Goal: Information Seeking & Learning: Learn about a topic

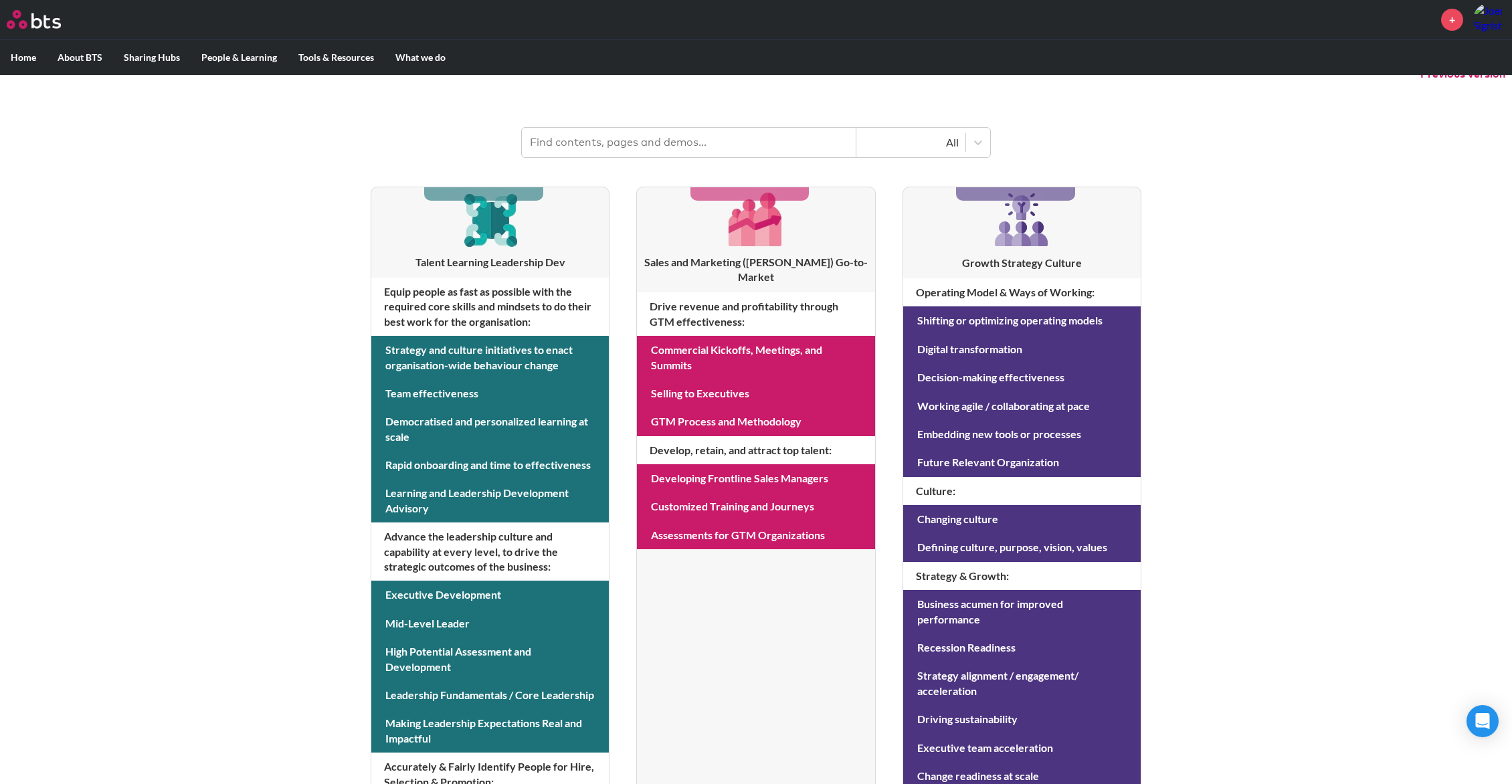
scroll to position [146, 0]
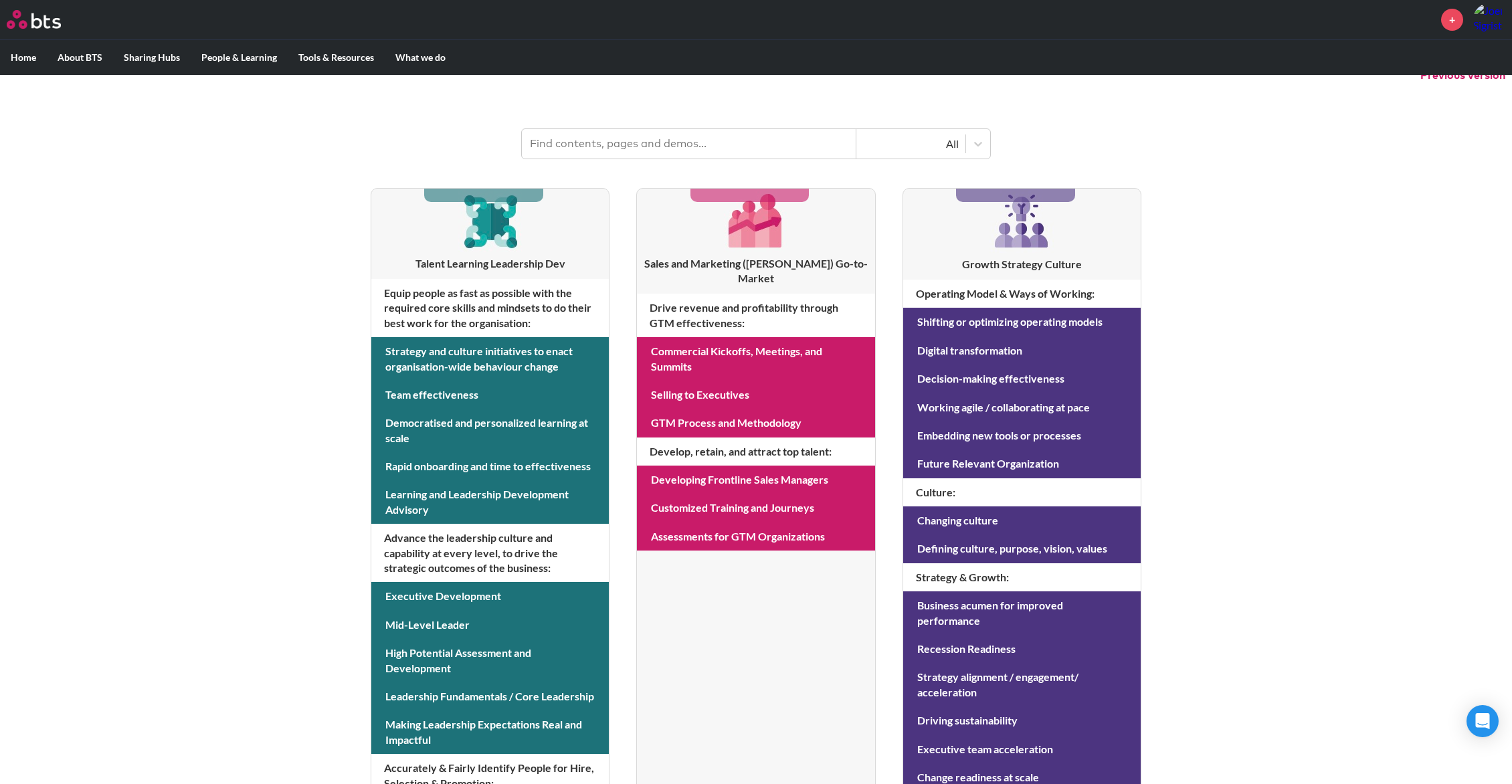
click at [702, 230] on li "Sales and Marketing ([PERSON_NAME]) Go-to-Market Drive revenue and profitabilit…" at bounding box center [756, 585] width 239 height 795
click at [673, 381] on link at bounding box center [756, 395] width 238 height 28
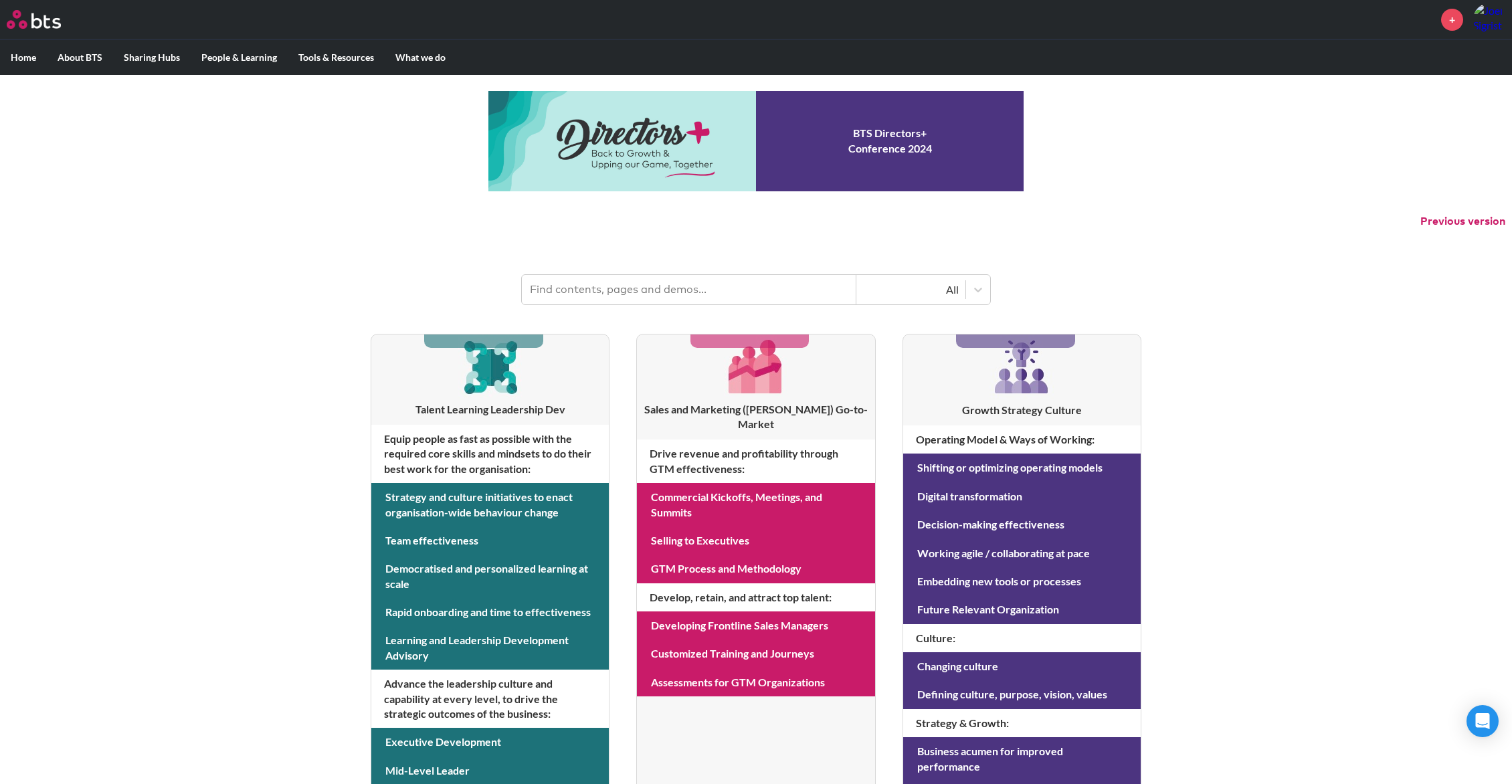
click at [792, 400] on li "Sales and Marketing ([PERSON_NAME]) Go-to-Market Drive revenue and profitabilit…" at bounding box center [756, 731] width 239 height 795
click at [708, 287] on input "text" at bounding box center [689, 290] width 334 height 30
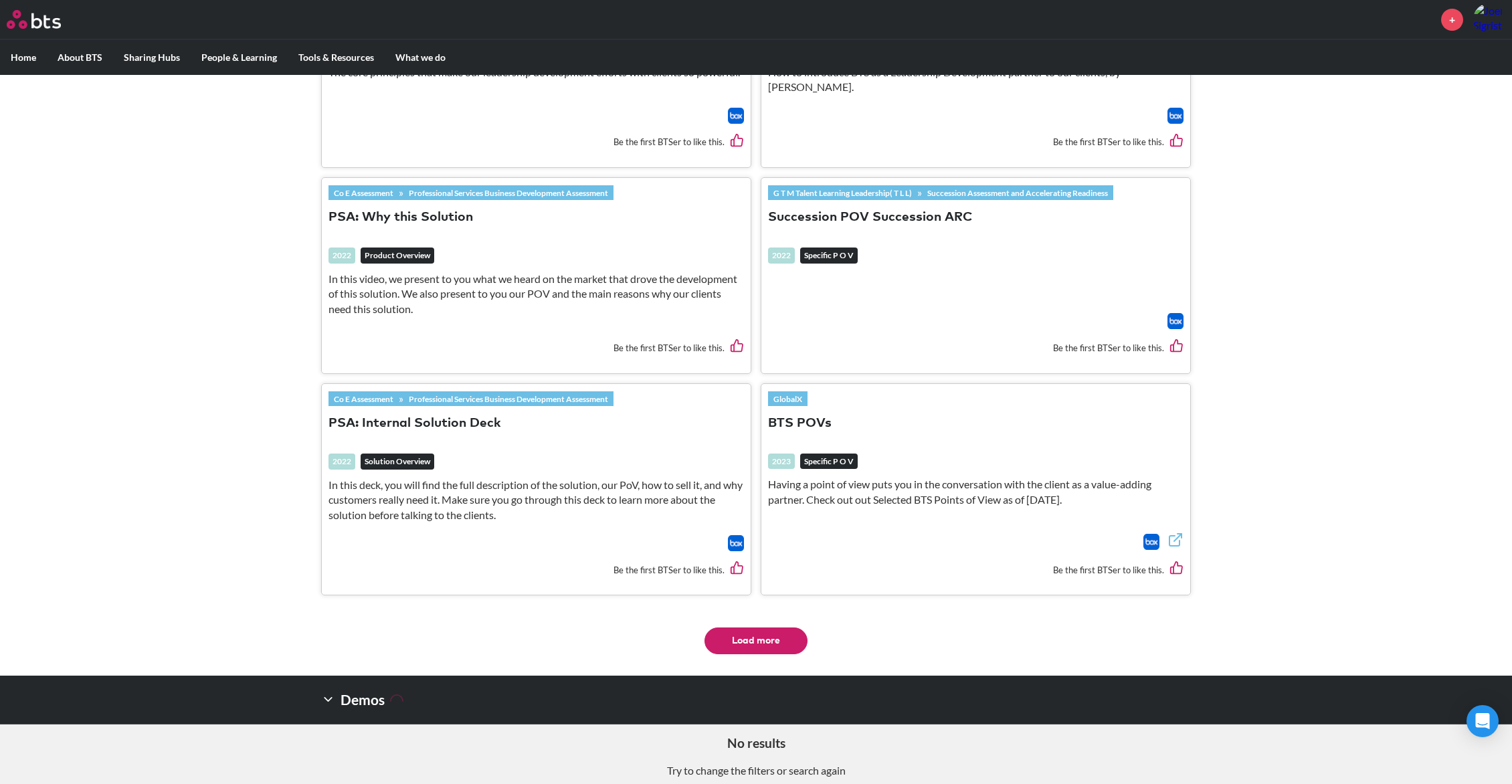
scroll to position [2110, 0]
click at [792, 415] on button "BTS POVs" at bounding box center [800, 424] width 63 height 18
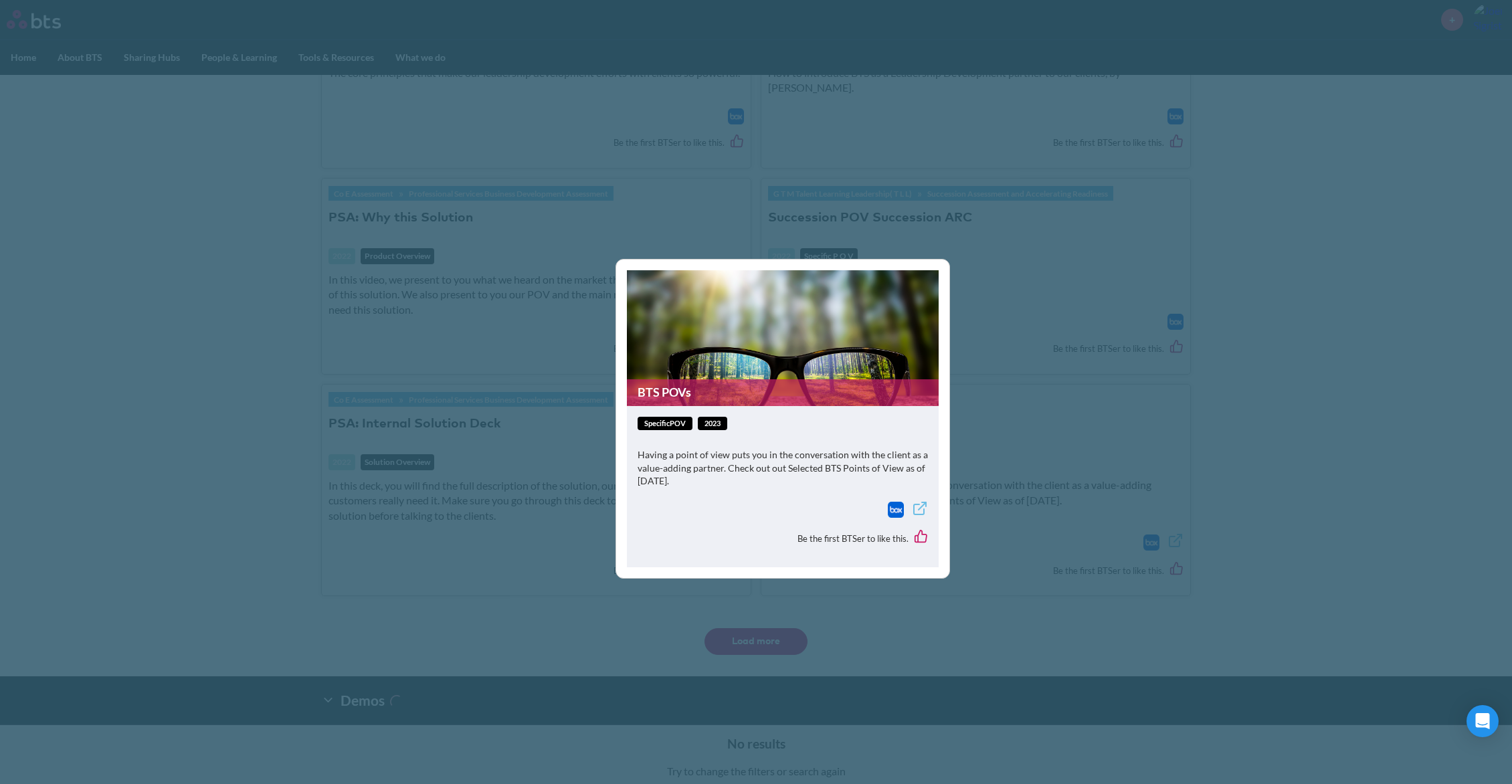
click at [792, 405] on link "BTS POVs" at bounding box center [783, 392] width 312 height 26
click at [981, 120] on div "BTS POVs specificPOV 2023 Having a point of view puts you in the conversation w…" at bounding box center [756, 392] width 1512 height 784
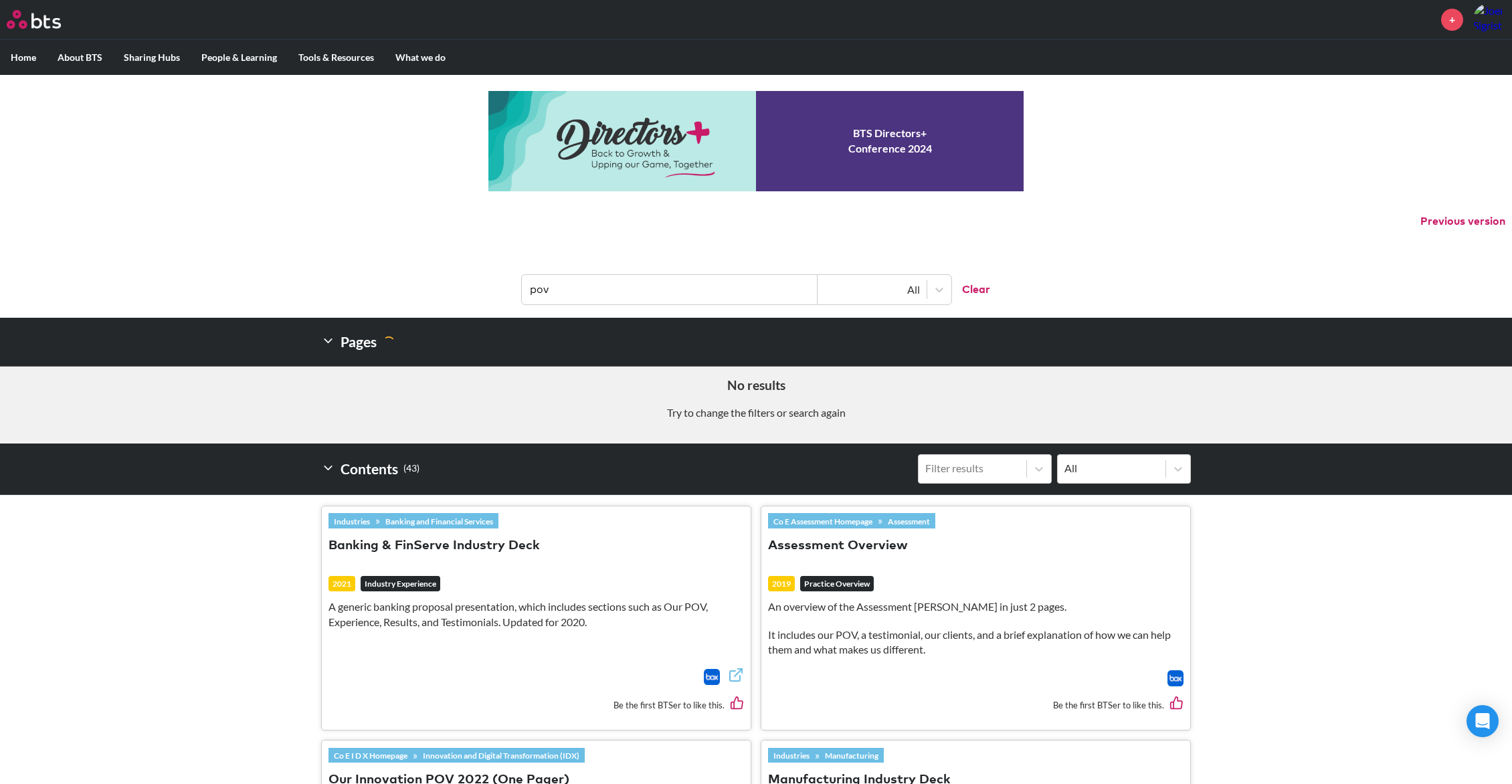
scroll to position [0, 0]
drag, startPoint x: 565, startPoint y: 280, endPoint x: 471, endPoint y: 280, distance: 94.0
click at [471, 280] on header "pov All Clear" at bounding box center [756, 283] width 1512 height 70
drag, startPoint x: 557, startPoint y: 287, endPoint x: 517, endPoint y: 282, distance: 40.3
click at [517, 282] on header "pov All Clear" at bounding box center [756, 283] width 1512 height 70
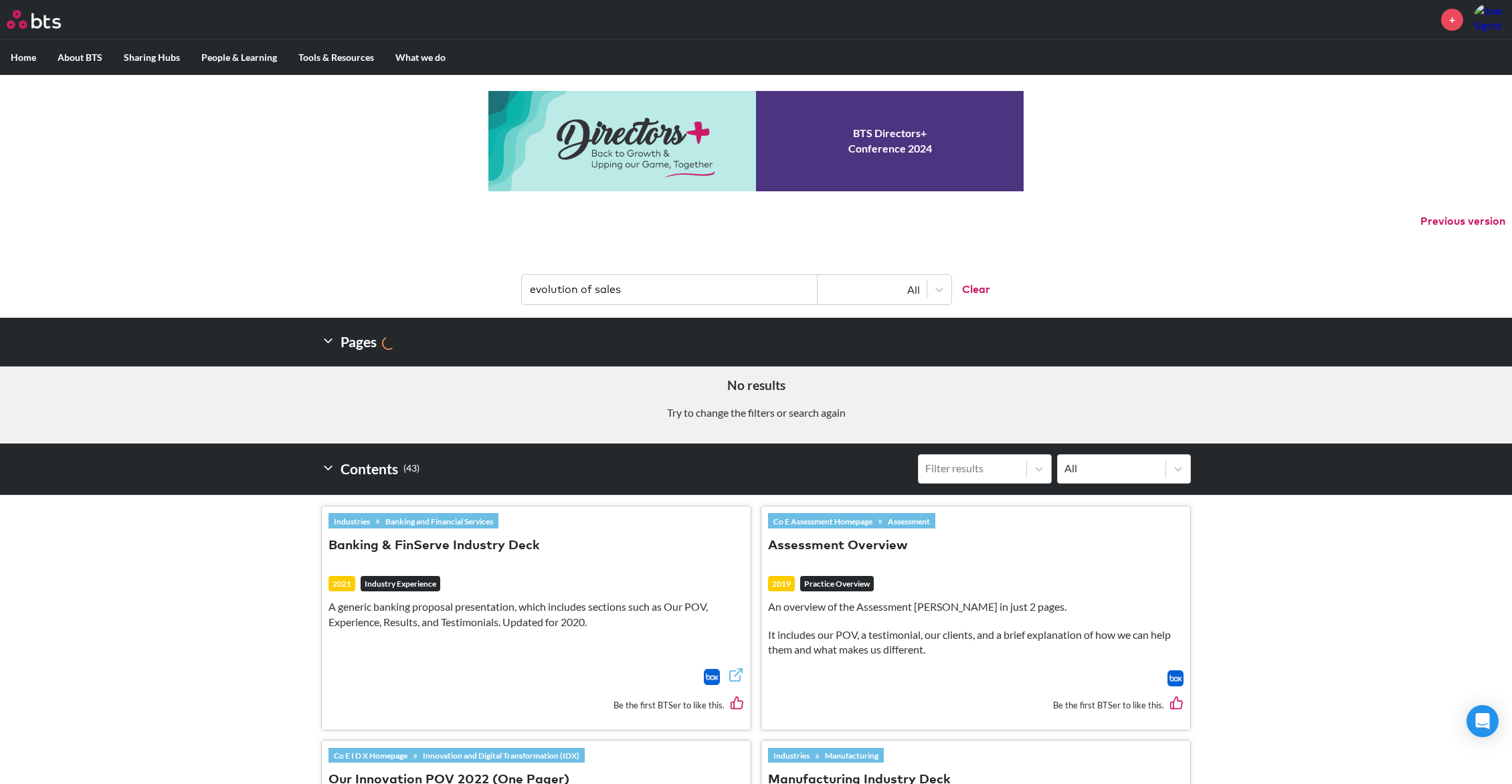
type input "evolution of sales"
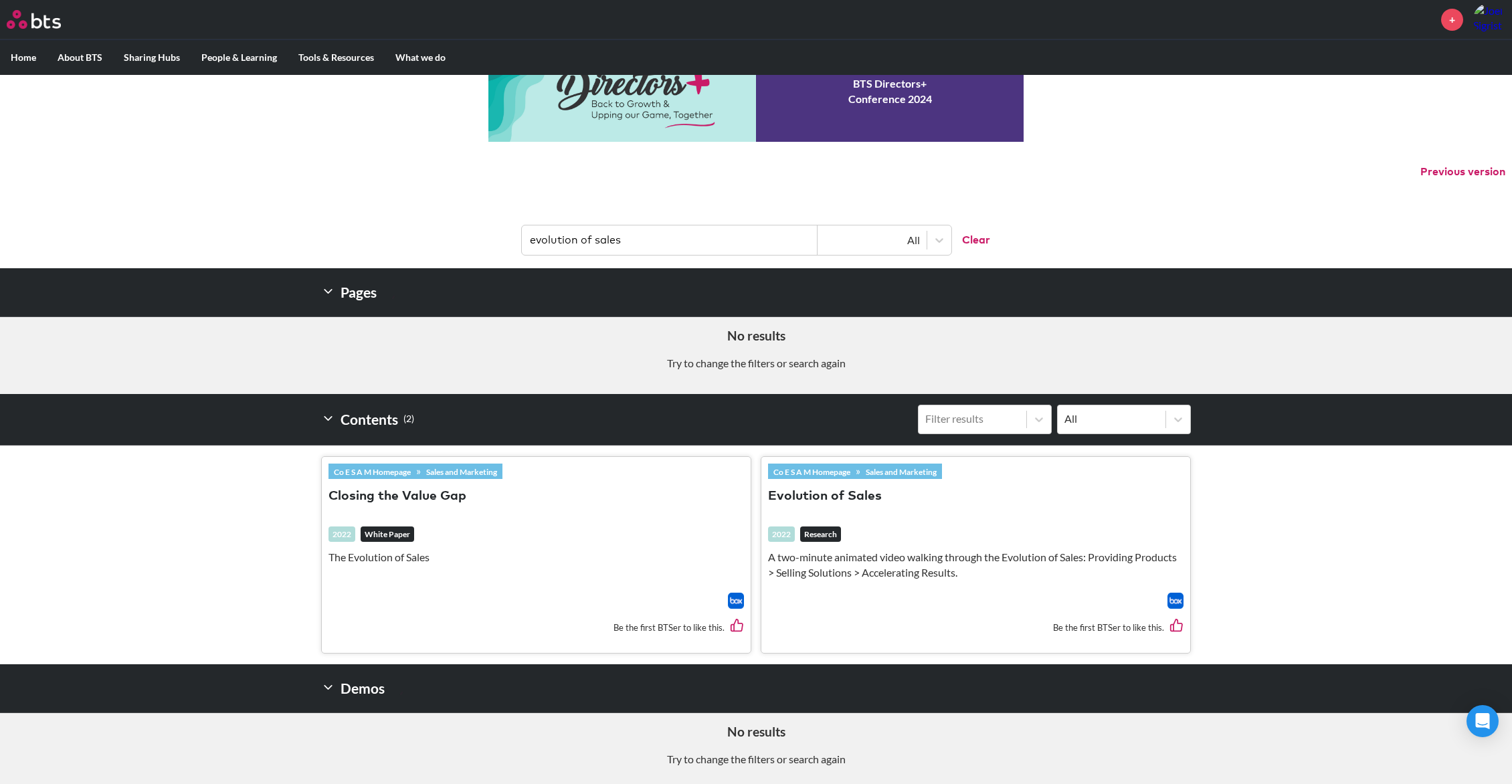
scroll to position [49, 0]
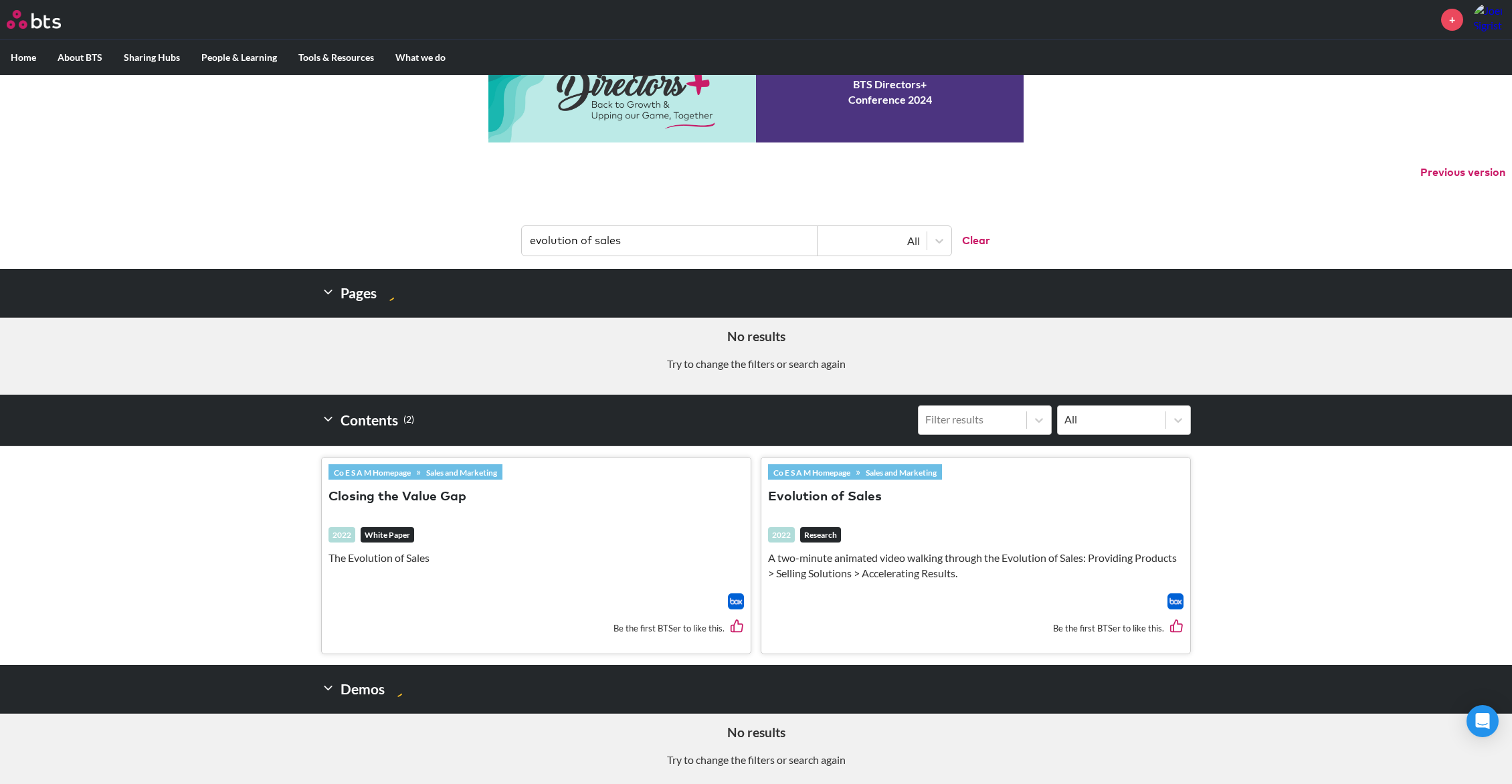
click at [814, 488] on button "Evolution of Sales" at bounding box center [825, 497] width 113 height 18
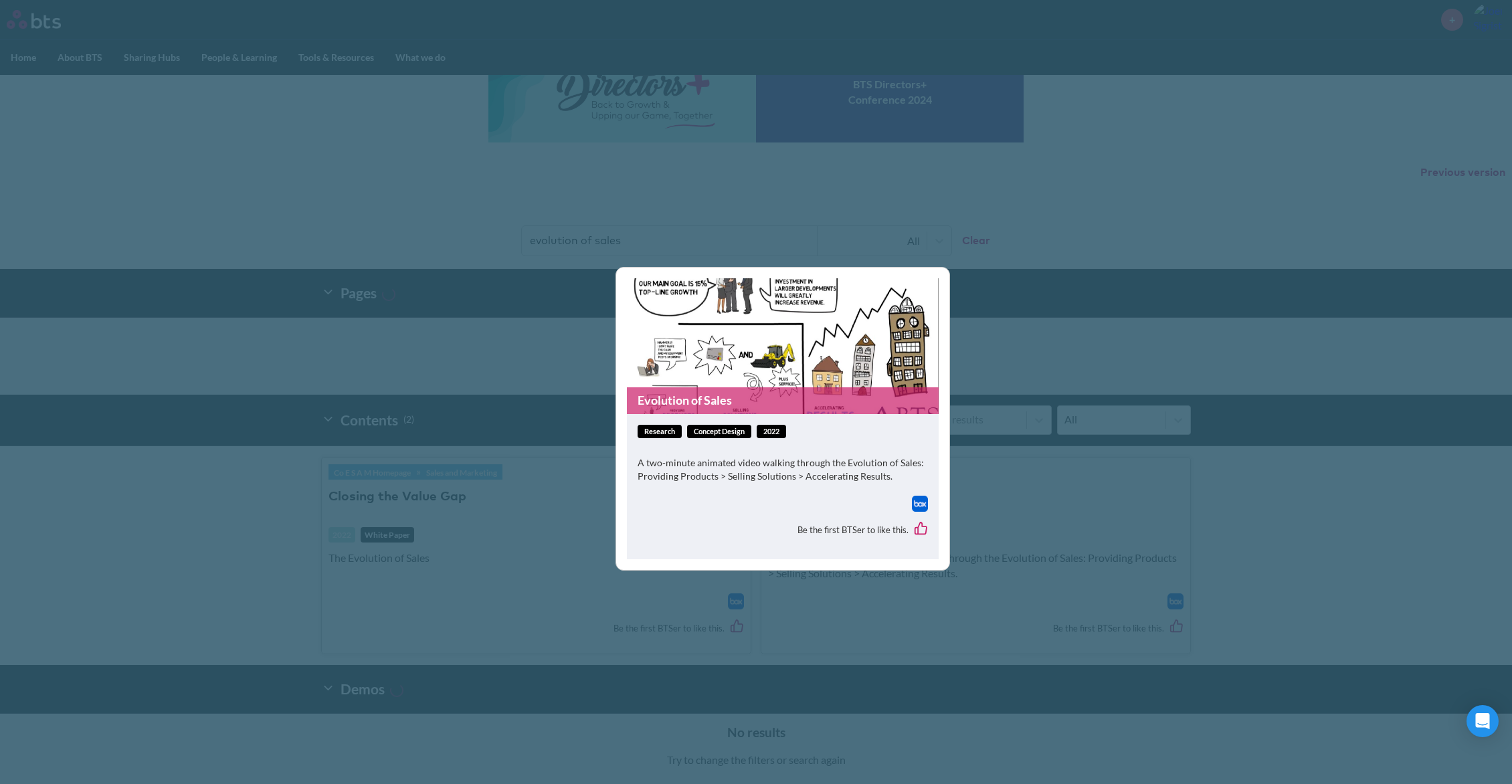
click at [704, 382] on figure "Evolution of Sales" at bounding box center [783, 346] width 312 height 136
click at [710, 394] on link "Evolution of Sales" at bounding box center [783, 400] width 312 height 26
click at [918, 502] on img at bounding box center [920, 504] width 16 height 16
